Goal: Task Accomplishment & Management: Use online tool/utility

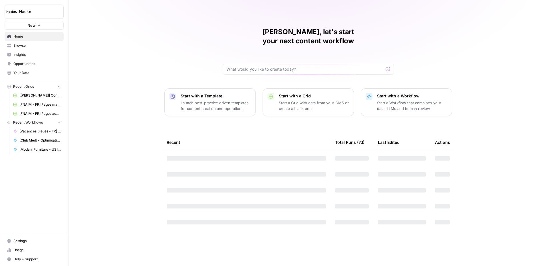
click at [30, 45] on span "Browse" at bounding box center [37, 45] width 48 height 5
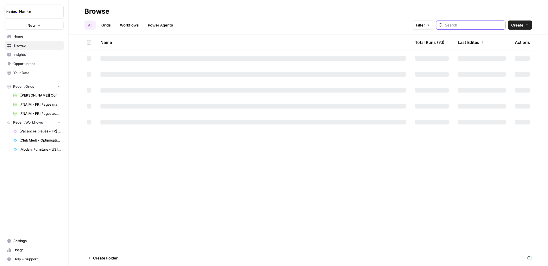
click at [469, 23] on input "search" at bounding box center [474, 25] width 58 height 6
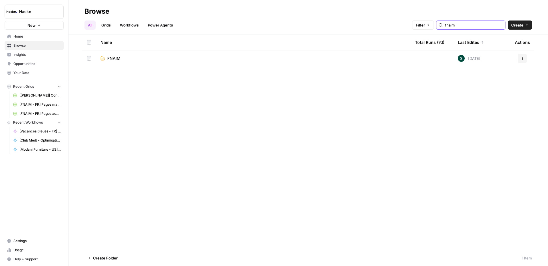
type input "fnaim"
click at [109, 58] on span "FNAIM" at bounding box center [113, 59] width 13 height 6
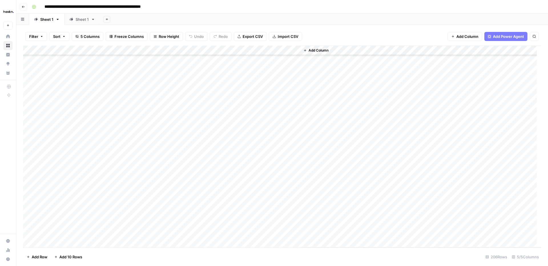
scroll to position [1815, 0]
click at [361, 115] on div "Add Column" at bounding box center [420, 147] width 241 height 202
click at [355, 120] on div "Add Column" at bounding box center [420, 147] width 241 height 202
click at [277, 111] on div "Add Column" at bounding box center [282, 147] width 518 height 202
type input "*******"
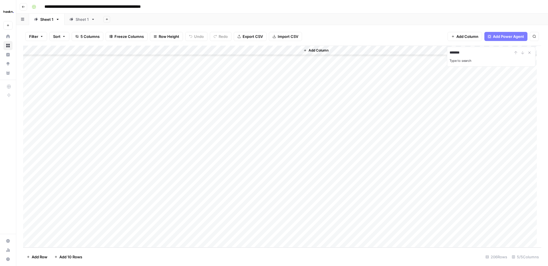
click at [396, 132] on div "Add Column" at bounding box center [420, 147] width 241 height 202
click at [531, 52] on icon "Close Search" at bounding box center [529, 52] width 5 height 5
click at [122, 158] on div "Add Column" at bounding box center [282, 147] width 518 height 202
click at [533, 38] on button "Search" at bounding box center [533, 36] width 9 height 9
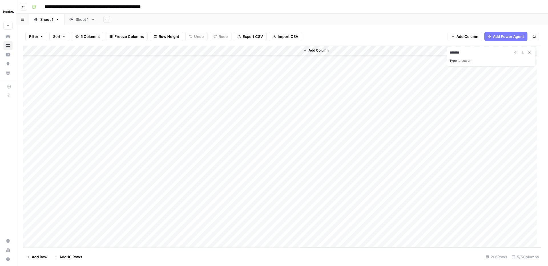
type input "*******"
click at [87, 17] on div "Sheet 1" at bounding box center [82, 20] width 13 height 6
click at [48, 18] on div "Sheet 1" at bounding box center [46, 20] width 13 height 6
click at [50, 19] on div "Sheet 1" at bounding box center [46, 20] width 13 height 6
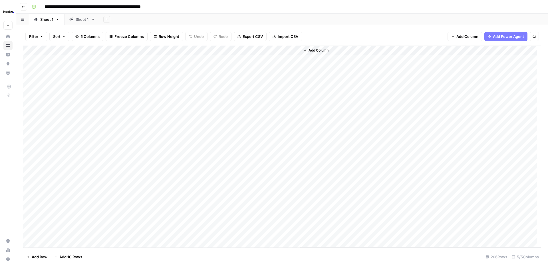
click at [50, 19] on div "Sheet 1" at bounding box center [46, 20] width 13 height 6
type input "*"
type input "*****"
click at [75, 21] on div "Sheet 1" at bounding box center [77, 20] width 13 height 6
click at [83, 20] on div "Sheet 1" at bounding box center [77, 20] width 13 height 6
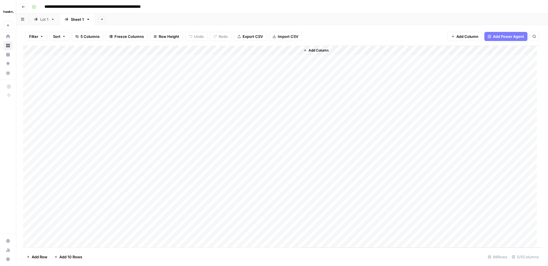
click at [88, 20] on icon "button" at bounding box center [88, 19] width 4 height 4
click at [104, 31] on span "Rename Sheet" at bounding box center [110, 30] width 27 height 6
type input "*"
type input "*****"
click at [274, 59] on div "Add Column" at bounding box center [282, 147] width 518 height 202
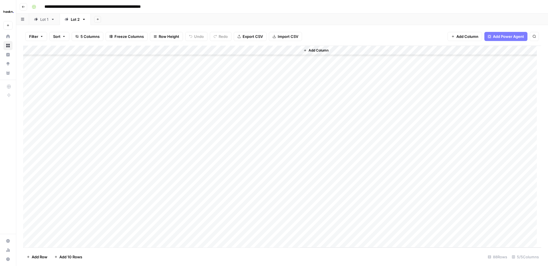
scroll to position [670, 0]
click at [276, 234] on div "Add Column" at bounding box center [282, 147] width 518 height 202
click at [276, 234] on body "**********" at bounding box center [274, 133] width 548 height 266
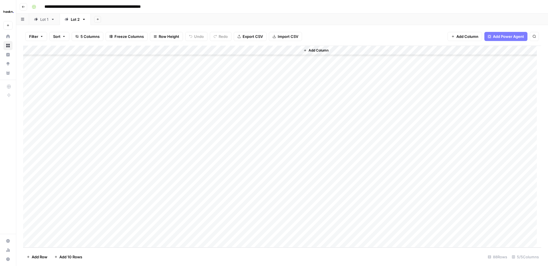
click at [274, 95] on div "Add Column" at bounding box center [282, 147] width 518 height 202
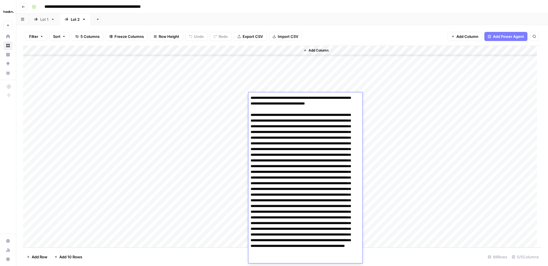
click at [256, 80] on div "Add Column" at bounding box center [282, 147] width 518 height 202
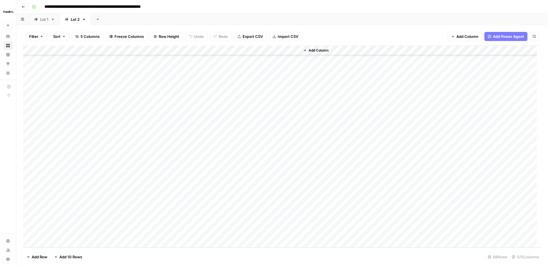
drag, startPoint x: 279, startPoint y: 233, endPoint x: 272, endPoint y: 228, distance: 8.6
click at [279, 233] on div "Add Column" at bounding box center [282, 147] width 518 height 202
click at [268, 60] on div "Add Column" at bounding box center [282, 147] width 518 height 202
click at [320, 88] on div "Add Column" at bounding box center [420, 147] width 241 height 202
click at [335, 67] on div "Add Column" at bounding box center [420, 147] width 241 height 202
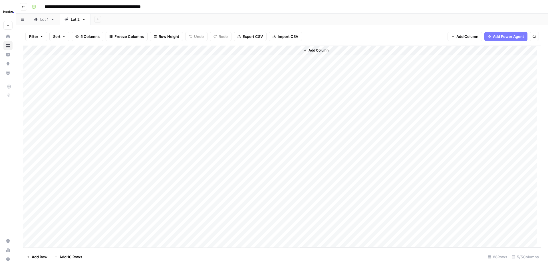
click at [277, 58] on div "Add Column" at bounding box center [282, 147] width 518 height 202
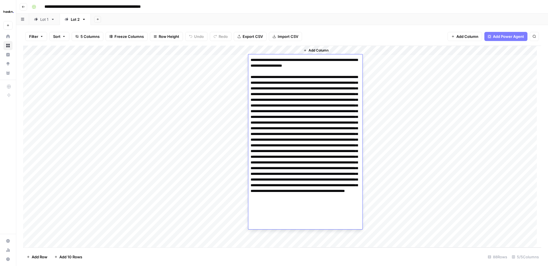
click at [462, 112] on div "Add Column" at bounding box center [420, 147] width 241 height 202
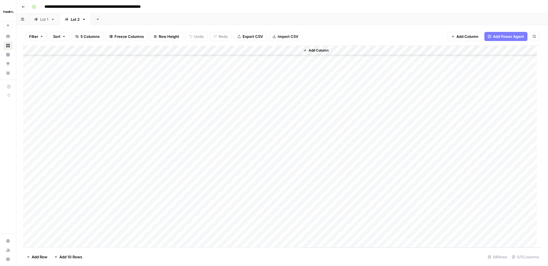
scroll to position [670, 0]
drag, startPoint x: 277, startPoint y: 232, endPoint x: 276, endPoint y: 229, distance: 3.6
click at [277, 232] on div "Add Column" at bounding box center [282, 147] width 518 height 202
click at [262, 61] on div "Add Column" at bounding box center [282, 147] width 518 height 202
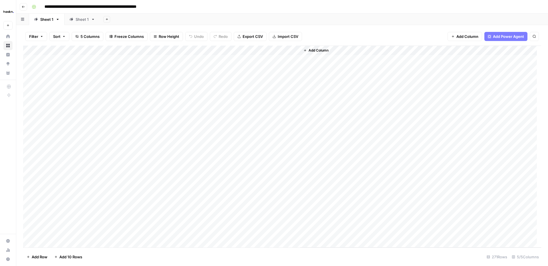
click at [83, 19] on div "Sheet 1" at bounding box center [82, 20] width 13 height 6
drag, startPoint x: 274, startPoint y: 59, endPoint x: 281, endPoint y: 155, distance: 96.6
click at [281, 155] on div "Add Column" at bounding box center [282, 109] width 518 height 126
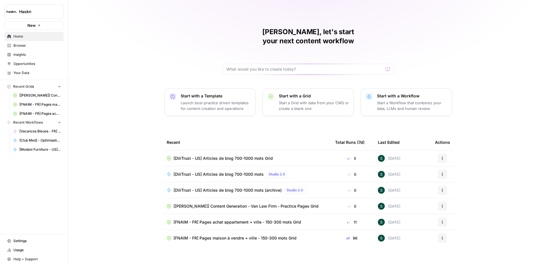
click at [25, 47] on span "Browse" at bounding box center [37, 45] width 48 height 5
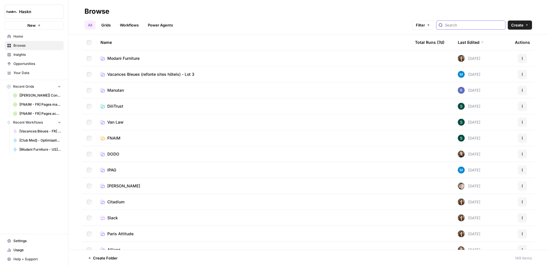
click at [479, 27] on input "search" at bounding box center [474, 25] width 58 height 6
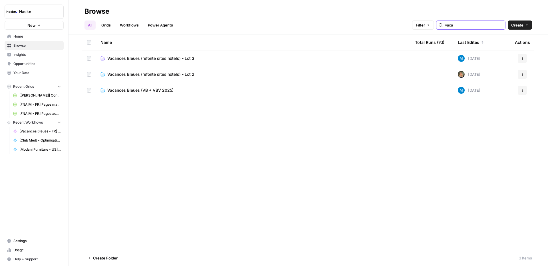
type input "vaca"
click at [170, 62] on td "Vacances Bleues (refonte sites hôtels) - Lot 3" at bounding box center [253, 58] width 314 height 16
click at [169, 59] on span "Vacances Bleues (refonte sites hôtels) - Lot 3" at bounding box center [150, 59] width 87 height 6
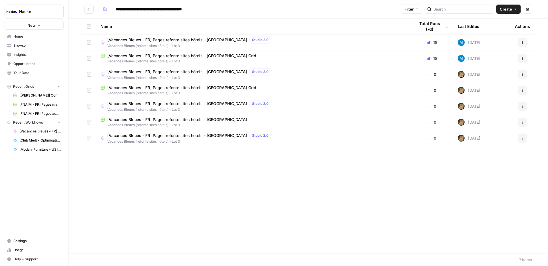
click at [168, 59] on span "Vacances Bleues (refonte sites hôtels) - Lot 3" at bounding box center [252, 61] width 305 height 5
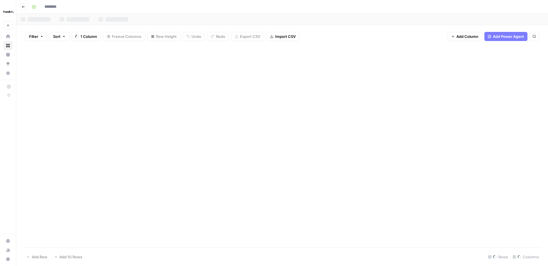
type input "**********"
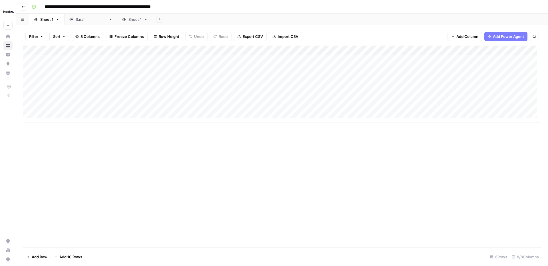
click at [87, 19] on link "[PERSON_NAME]" at bounding box center [90, 19] width 53 height 11
click at [448, 68] on div "Add Column" at bounding box center [282, 99] width 518 height 106
click at [501, 69] on div "Add Column" at bounding box center [282, 99] width 518 height 106
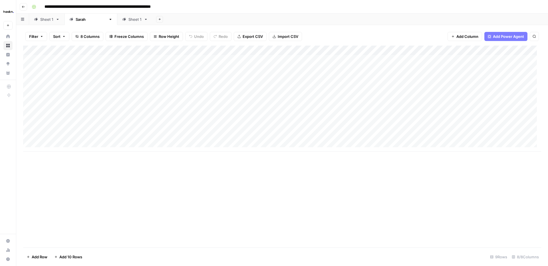
click at [50, 79] on div "Add Column" at bounding box center [282, 99] width 518 height 106
click at [462, 78] on div "Add Column" at bounding box center [282, 99] width 518 height 106
click at [449, 79] on div "Add Column" at bounding box center [282, 99] width 518 height 106
click at [449, 78] on div "Add Column" at bounding box center [282, 99] width 518 height 106
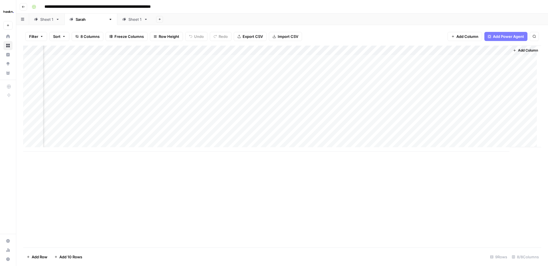
click at [54, 20] on link "Sheet 1" at bounding box center [46, 19] width 35 height 11
drag, startPoint x: 228, startPoint y: 83, endPoint x: 244, endPoint y: 86, distance: 16.6
click at [228, 83] on div "Add Column" at bounding box center [282, 84] width 518 height 77
click at [452, 89] on div "Add Column" at bounding box center [282, 84] width 518 height 77
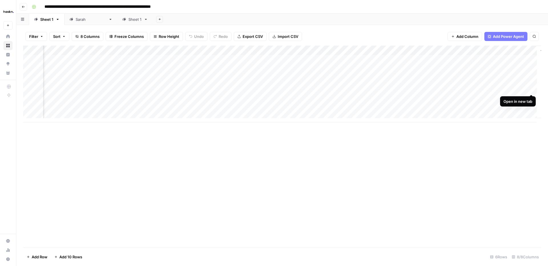
click at [532, 88] on div "Add Column" at bounding box center [282, 84] width 518 height 77
click at [74, 22] on div "[PERSON_NAME]" at bounding box center [87, 20] width 37 height 6
click at [56, 144] on div "Add Column" at bounding box center [282, 99] width 518 height 106
click at [58, 152] on div "Add Column" at bounding box center [282, 104] width 518 height 116
click at [59, 162] on div "Add Column" at bounding box center [282, 109] width 518 height 126
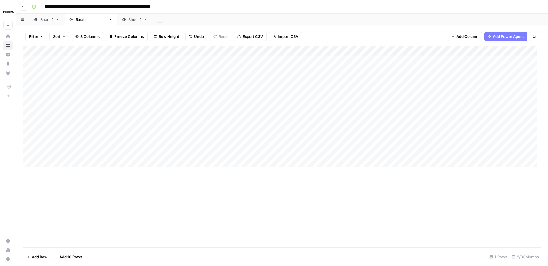
scroll to position [4, 0]
click at [57, 144] on div "Add Column" at bounding box center [282, 113] width 518 height 135
click at [59, 152] on div "Add Column" at bounding box center [282, 113] width 518 height 135
click at [59, 152] on textarea at bounding box center [88, 153] width 91 height 8
type textarea "**"
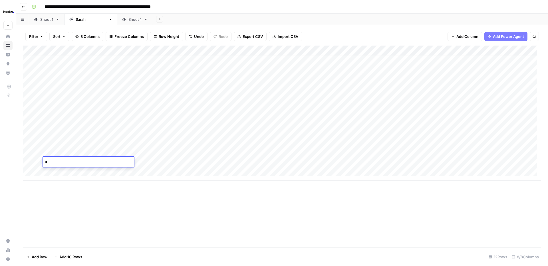
type textarea "**"
click at [28, 143] on div "Add Column" at bounding box center [282, 113] width 518 height 135
click at [44, 255] on span "Delete 1 Row" at bounding box center [38, 257] width 23 height 6
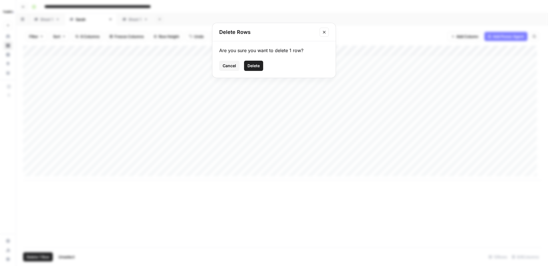
click at [255, 64] on span "Delete" at bounding box center [253, 66] width 12 height 6
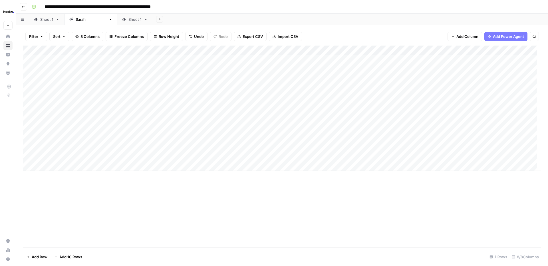
scroll to position [0, 0]
click at [172, 147] on div "Add Column" at bounding box center [282, 109] width 518 height 126
drag, startPoint x: 115, startPoint y: 139, endPoint x: 133, endPoint y: 140, distance: 18.0
click at [115, 139] on div "Add Column" at bounding box center [282, 109] width 518 height 126
drag, startPoint x: 153, startPoint y: 141, endPoint x: 152, endPoint y: 156, distance: 15.5
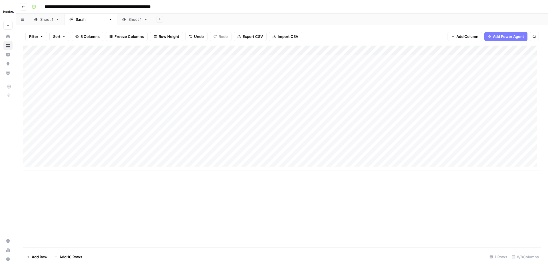
click at [152, 156] on div "Add Column" at bounding box center [282, 109] width 518 height 126
click at [263, 143] on div "Add Column" at bounding box center [282, 109] width 518 height 126
click at [341, 148] on div "Add Column" at bounding box center [282, 109] width 518 height 126
click at [344, 157] on div "Add Column" at bounding box center [282, 109] width 518 height 126
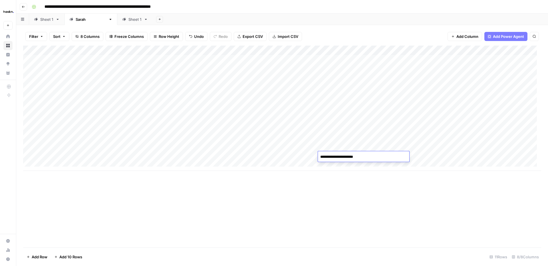
drag, startPoint x: 364, startPoint y: 157, endPoint x: 333, endPoint y: 157, distance: 31.4
click at [333, 157] on textarea "**********" at bounding box center [363, 157] width 91 height 8
click at [350, 157] on textarea "**********" at bounding box center [363, 157] width 91 height 8
click at [369, 158] on textarea "**********" at bounding box center [363, 157] width 91 height 8
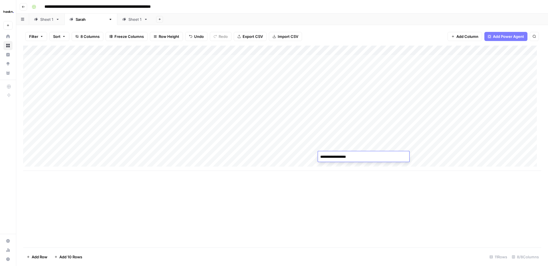
type textarea "**********"
click at [371, 141] on div "Add Column" at bounding box center [282, 109] width 518 height 126
click at [347, 143] on textarea "**********" at bounding box center [363, 143] width 91 height 8
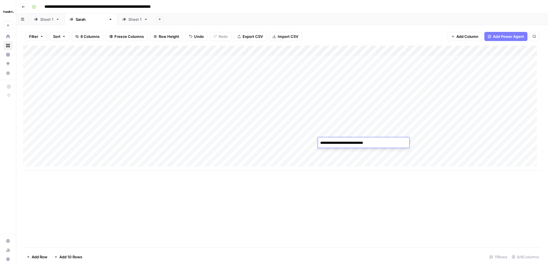
drag, startPoint x: 344, startPoint y: 143, endPoint x: 396, endPoint y: 144, distance: 51.6
click at [395, 144] on textarea "**********" at bounding box center [363, 143] width 91 height 8
type textarea "**********"
click at [326, 159] on div "Add Column" at bounding box center [282, 109] width 518 height 126
drag, startPoint x: 374, startPoint y: 218, endPoint x: 378, endPoint y: 217, distance: 4.0
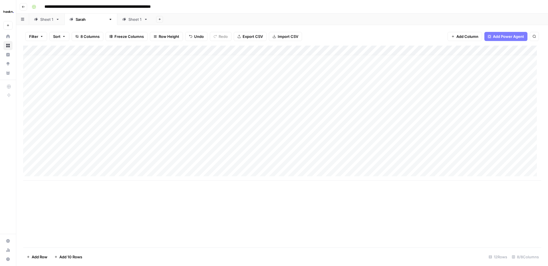
click at [375, 217] on div "Add Column" at bounding box center [282, 147] width 518 height 202
click at [31, 162] on div "Add Column" at bounding box center [282, 113] width 518 height 135
click at [42, 260] on span "Delete 1 Row" at bounding box center [38, 257] width 23 height 6
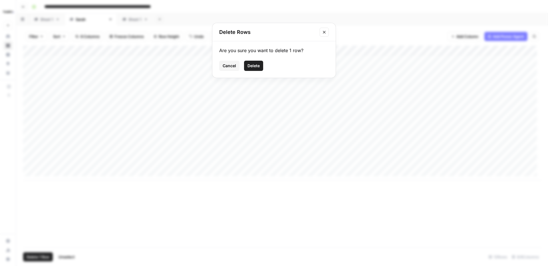
click at [253, 66] on span "Delete" at bounding box center [253, 66] width 12 height 6
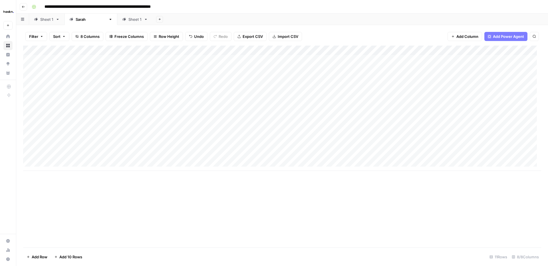
click at [417, 146] on div "Add Column" at bounding box center [282, 109] width 518 height 126
click at [418, 145] on div "Add Column" at bounding box center [282, 109] width 518 height 126
click at [419, 165] on div "Add Column" at bounding box center [282, 109] width 518 height 126
click at [416, 146] on div "Add Column" at bounding box center [282, 109] width 518 height 126
click at [415, 167] on div "Add Column" at bounding box center [282, 113] width 518 height 135
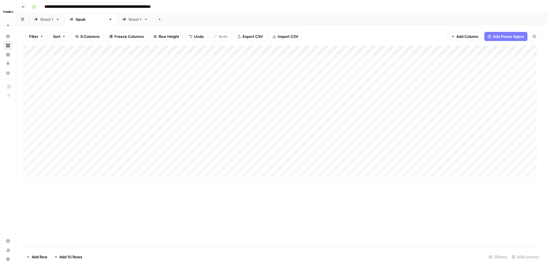
click at [414, 142] on div "Add Column" at bounding box center [282, 113] width 518 height 135
click at [414, 146] on div "Add Column" at bounding box center [282, 113] width 518 height 135
click at [32, 166] on div "Add Column" at bounding box center [282, 113] width 518 height 135
click at [45, 259] on span "Delete 1 Row" at bounding box center [38, 257] width 23 height 6
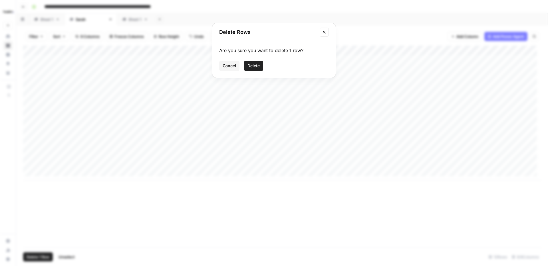
click at [257, 64] on span "Delete" at bounding box center [253, 66] width 12 height 6
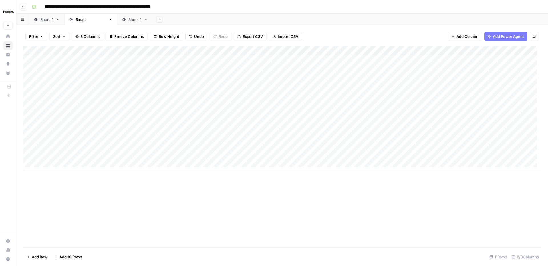
click at [173, 146] on div "Add Column" at bounding box center [282, 109] width 518 height 126
click at [356, 147] on div "Add Column" at bounding box center [282, 109] width 518 height 126
type textarea "**********"
click at [195, 86] on div "Add Column" at bounding box center [282, 109] width 518 height 126
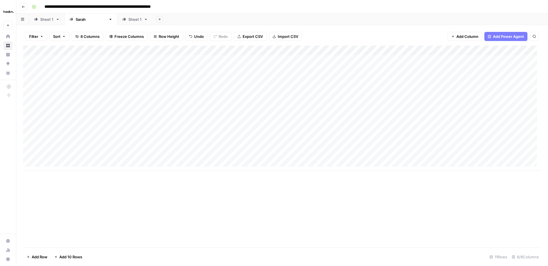
click at [347, 86] on div "Add Column" at bounding box center [282, 109] width 518 height 126
drag, startPoint x: 361, startPoint y: 87, endPoint x: 307, endPoint y: 88, distance: 53.7
click at [307, 88] on body "**********" at bounding box center [274, 133] width 548 height 266
type textarea "**********"
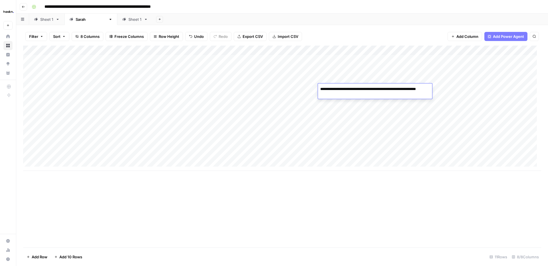
click at [366, 154] on div "Add Column" at bounding box center [282, 109] width 518 height 126
click at [264, 145] on div "Add Column" at bounding box center [282, 109] width 518 height 126
type textarea "**********"
click at [214, 159] on div "Add Column" at bounding box center [282, 109] width 518 height 126
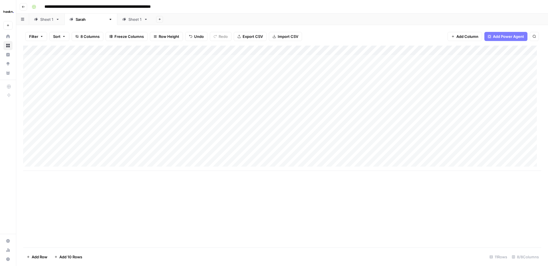
click at [197, 89] on div "Add Column" at bounding box center [282, 109] width 518 height 126
click at [485, 88] on div "Add Column" at bounding box center [282, 109] width 518 height 126
click at [203, 158] on div "Add Column" at bounding box center [282, 109] width 518 height 126
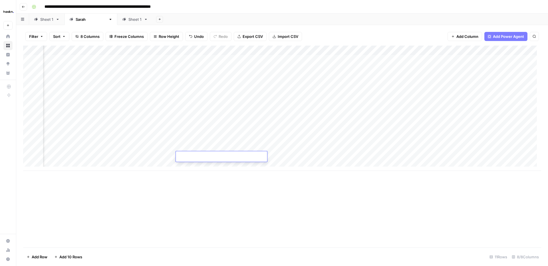
type textarea "**********"
click at [404, 225] on div "Add Column" at bounding box center [282, 147] width 518 height 202
click at [455, 147] on div "Add Column" at bounding box center [282, 109] width 518 height 126
click at [455, 156] on div "Add Column" at bounding box center [282, 109] width 518 height 126
click at [154, 87] on div "Add Column" at bounding box center [282, 109] width 518 height 126
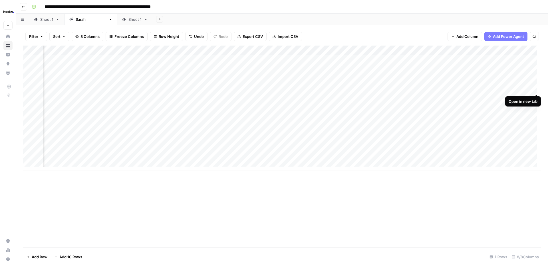
click at [536, 89] on div "Add Column" at bounding box center [282, 109] width 518 height 126
click at [535, 146] on div "Add Column" at bounding box center [282, 109] width 518 height 126
click at [535, 155] on div "Add Column" at bounding box center [282, 109] width 518 height 126
click at [465, 147] on div "Add Column" at bounding box center [282, 109] width 518 height 126
click at [484, 147] on div "Add Column" at bounding box center [282, 109] width 518 height 126
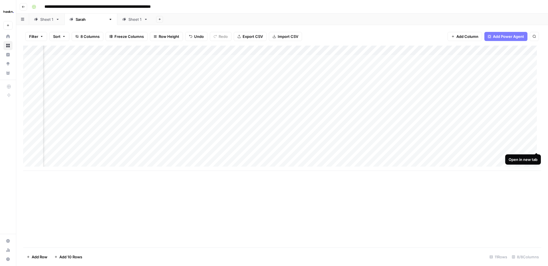
click at [536, 147] on div "Add Column" at bounding box center [282, 109] width 518 height 126
click at [535, 98] on div "Add Column" at bounding box center [282, 109] width 518 height 126
drag, startPoint x: 117, startPoint y: 116, endPoint x: 120, endPoint y: 116, distance: 3.2
click at [117, 116] on div "Add Column" at bounding box center [282, 109] width 518 height 126
click at [299, 117] on div "Add Column" at bounding box center [282, 109] width 518 height 126
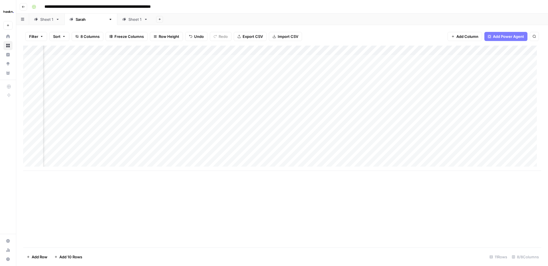
click at [295, 117] on div "Add Column" at bounding box center [282, 109] width 518 height 126
click at [299, 117] on textarea "**********" at bounding box center [303, 118] width 91 height 8
drag, startPoint x: 302, startPoint y: 118, endPoint x: 256, endPoint y: 112, distance: 46.3
click at [256, 112] on body "**********" at bounding box center [274, 133] width 548 height 266
click at [308, 117] on textarea "**********" at bounding box center [303, 118] width 91 height 8
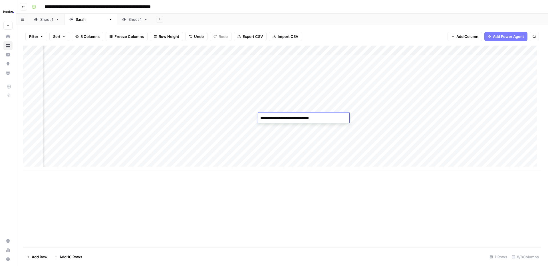
type textarea "**********"
click at [385, 119] on div "Add Column" at bounding box center [282, 109] width 518 height 126
click at [485, 117] on div "Add Column" at bounding box center [282, 109] width 518 height 126
click at [299, 154] on div "Add Column" at bounding box center [282, 109] width 518 height 126
click at [302, 155] on div "Add Column" at bounding box center [282, 109] width 518 height 126
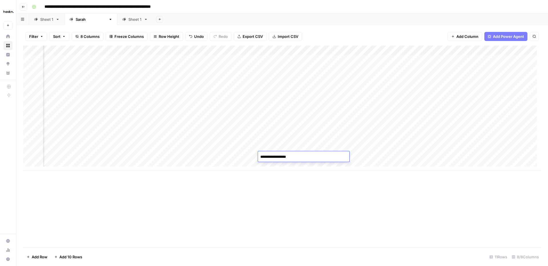
click at [304, 156] on textarea "**********" at bounding box center [303, 157] width 91 height 8
drag, startPoint x: 305, startPoint y: 156, endPoint x: 251, endPoint y: 156, distance: 54.2
click at [251, 156] on body "**********" at bounding box center [274, 133] width 548 height 266
click at [303, 157] on textarea "**********" at bounding box center [303, 157] width 91 height 8
click at [453, 155] on div "Add Column" at bounding box center [282, 109] width 518 height 126
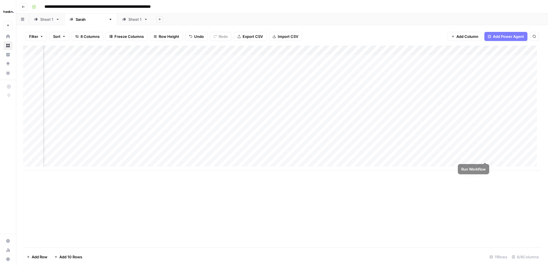
click at [484, 157] on div "Add Column" at bounding box center [282, 109] width 518 height 126
